Goal: Navigation & Orientation: Find specific page/section

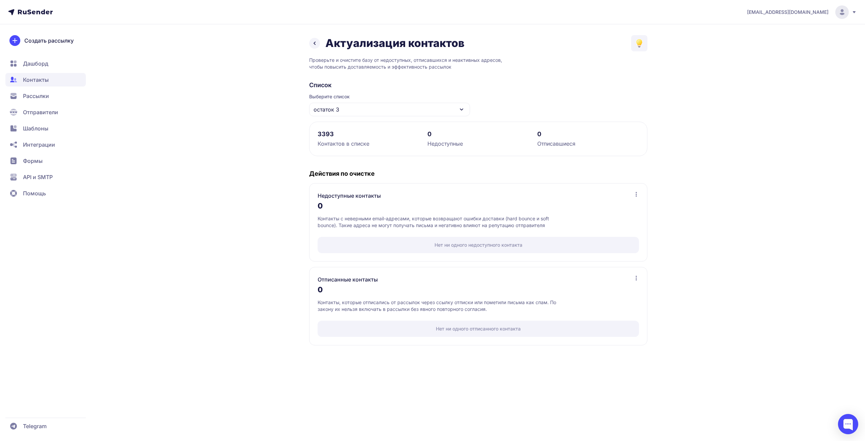
click at [635, 193] on icon at bounding box center [636, 194] width 5 height 5
click at [633, 184] on div "Недоступные контакты Посмотреть список Скачать список 0 Контакты с неверными em…" at bounding box center [478, 222] width 338 height 78
click at [311, 45] on icon at bounding box center [315, 43] width 8 height 8
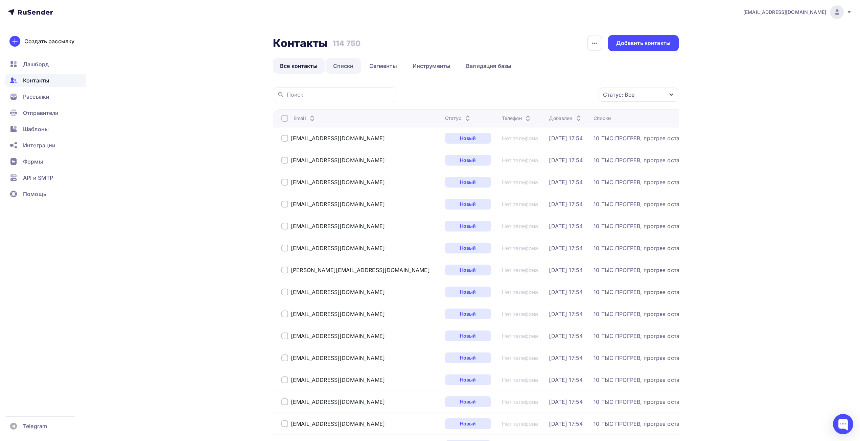
click at [348, 64] on link "Списки" at bounding box center [343, 66] width 35 height 16
